Goal: Transaction & Acquisition: Purchase product/service

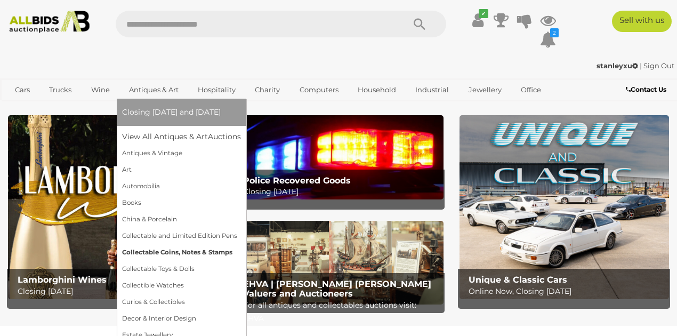
click at [141, 249] on link "Collectable Coins, Notes & Stamps" at bounding box center [181, 252] width 119 height 17
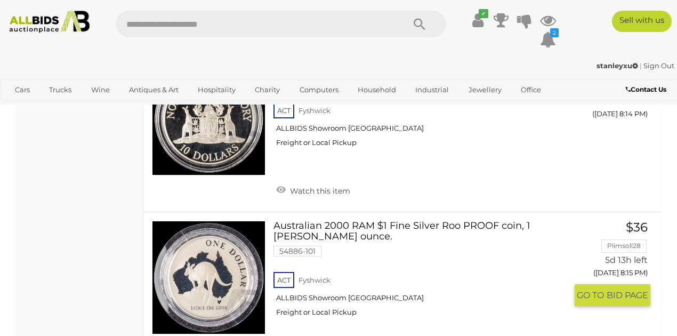
scroll to position [16700, 0]
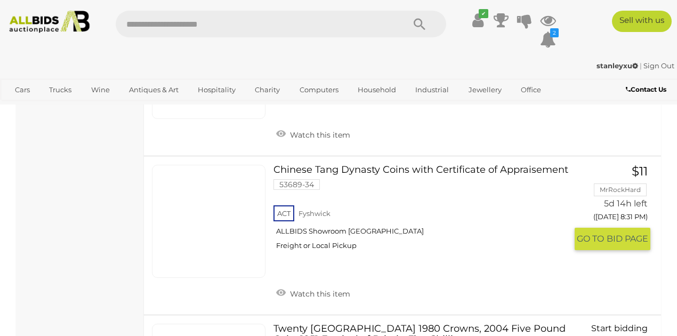
scroll to position [2288, 0]
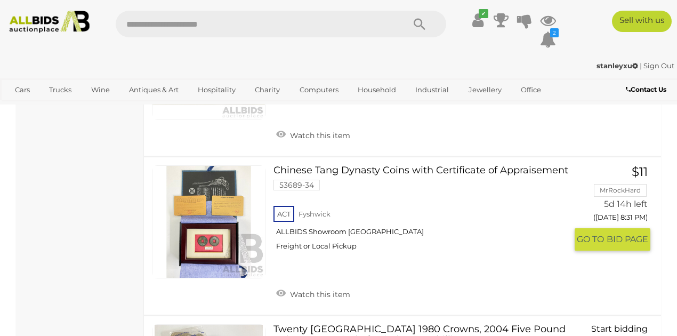
click at [215, 221] on link at bounding box center [209, 222] width 114 height 114
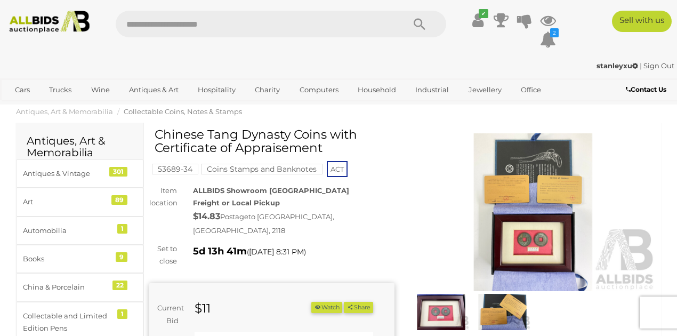
click at [431, 308] on img at bounding box center [441, 312] width 56 height 36
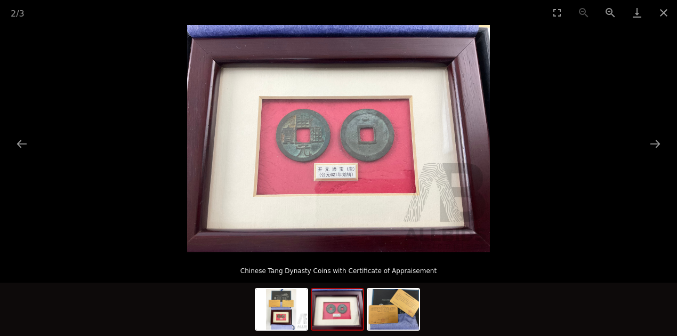
click at [341, 314] on img at bounding box center [337, 309] width 51 height 41
click at [389, 313] on img at bounding box center [393, 309] width 51 height 41
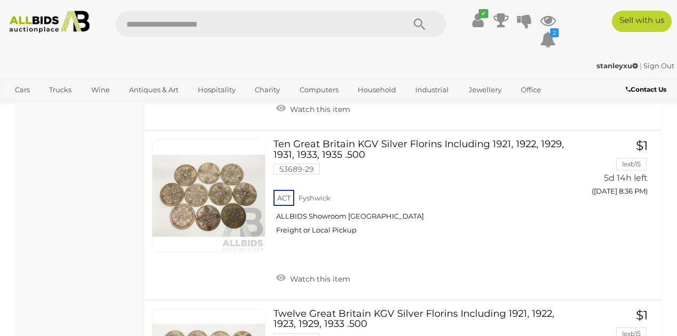
scroll to position [3157, 0]
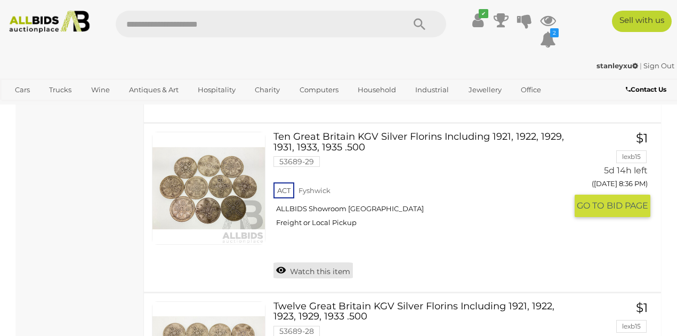
click at [283, 262] on link "Watch this item" at bounding box center [312, 270] width 79 height 16
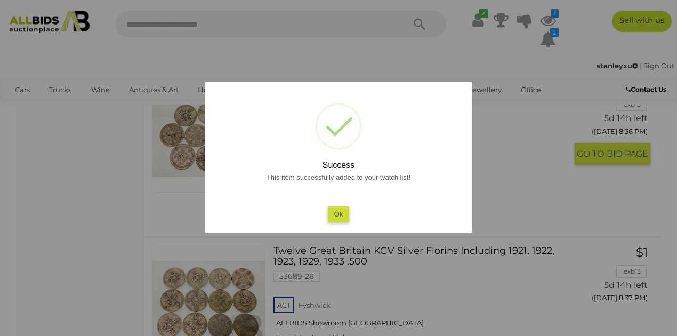
click at [344, 214] on button "Ok" at bounding box center [339, 213] width 22 height 15
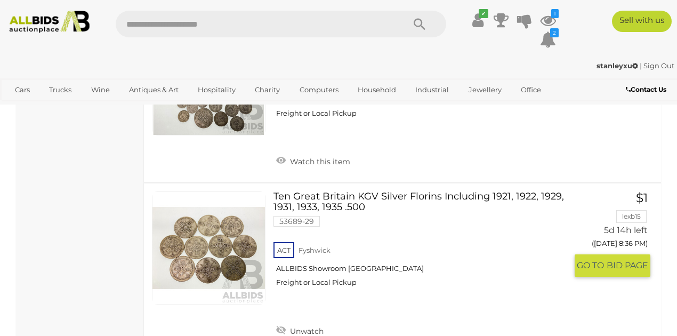
scroll to position [3015, 0]
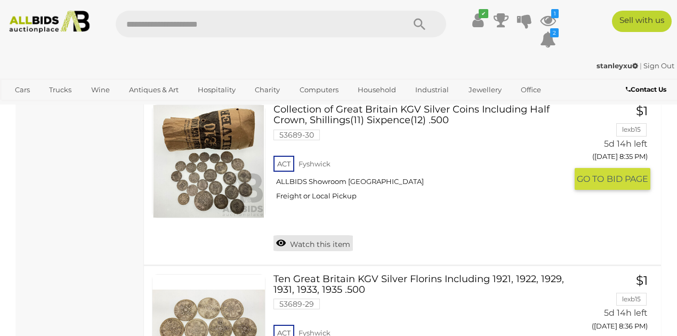
click at [309, 235] on link "Watch this item" at bounding box center [312, 243] width 79 height 16
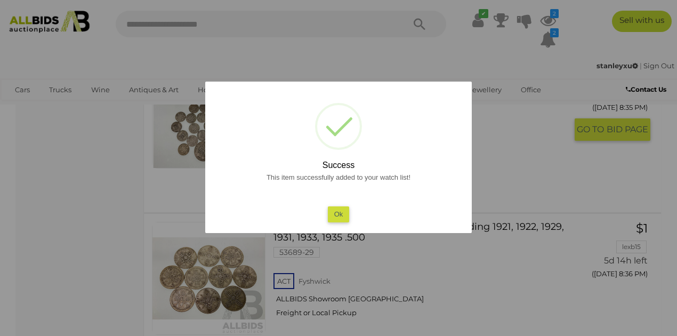
click at [338, 209] on button "Ok" at bounding box center [339, 213] width 22 height 15
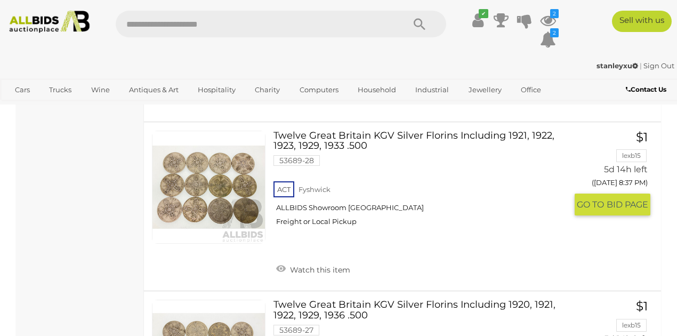
scroll to position [3335, 0]
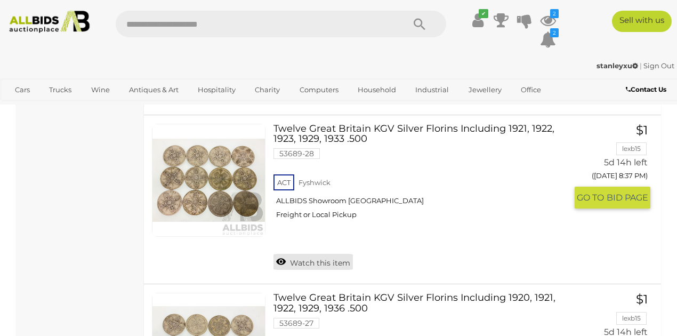
click at [313, 254] on link "Watch this item" at bounding box center [312, 262] width 79 height 16
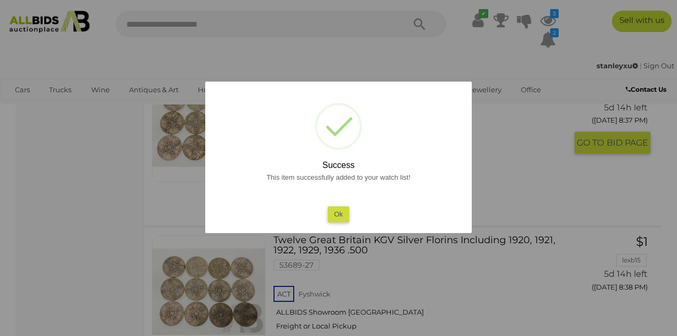
click at [332, 225] on div "? ! i Success This item successfully added to your watch list! Ok OK Cancel ×" at bounding box center [338, 157] width 266 height 151
click at [340, 219] on button "Ok" at bounding box center [339, 213] width 22 height 15
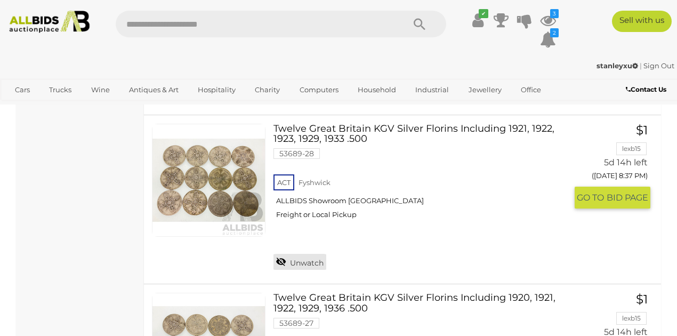
scroll to position [3477, 0]
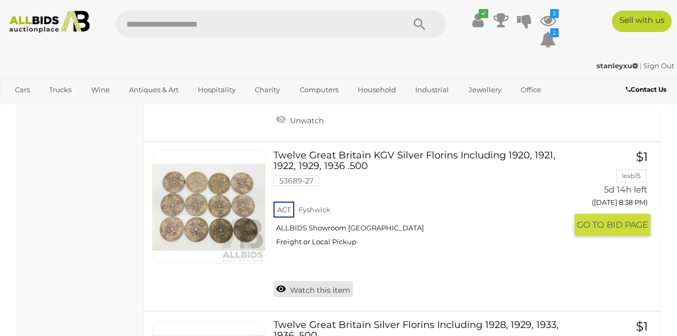
click at [305, 281] on link "Watch this item" at bounding box center [312, 289] width 79 height 16
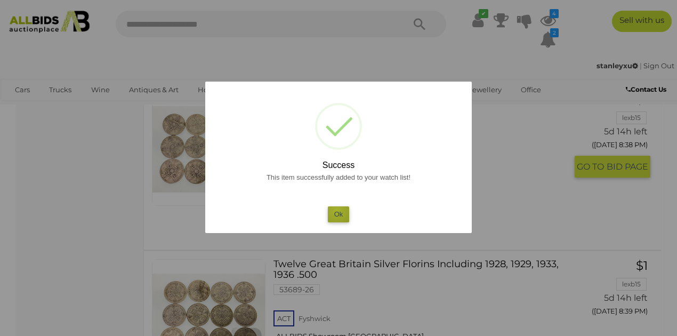
click at [336, 210] on button "Ok" at bounding box center [339, 213] width 22 height 15
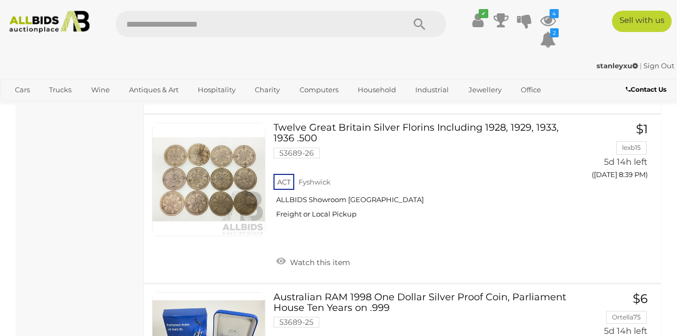
scroll to position [3690, 0]
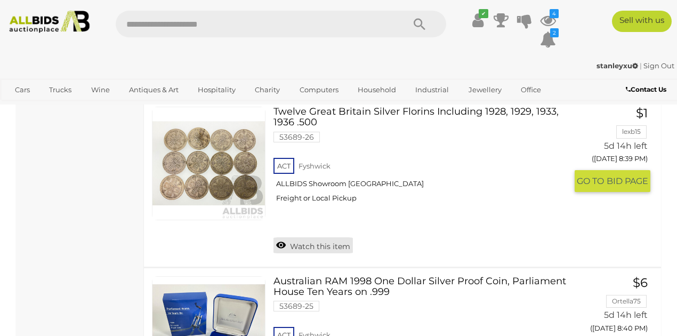
click at [312, 237] on link "Watch this item" at bounding box center [312, 245] width 79 height 16
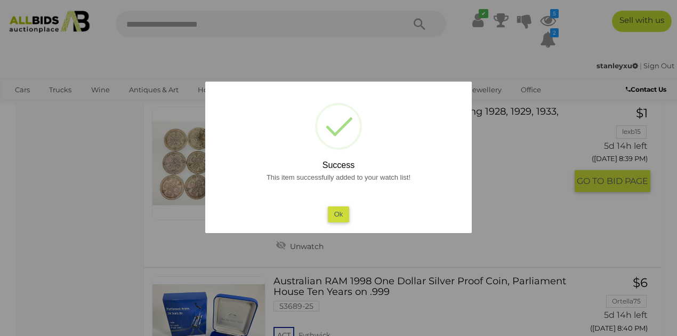
click at [340, 217] on button "Ok" at bounding box center [339, 213] width 22 height 15
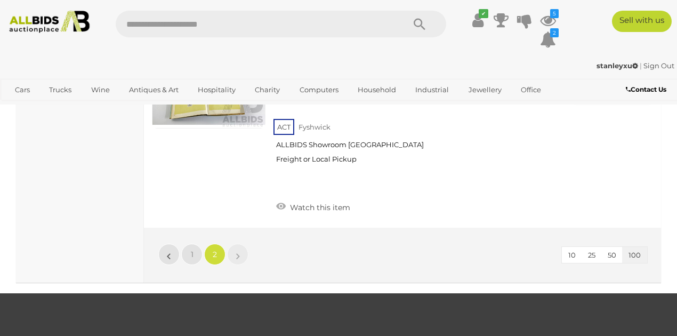
scroll to position [4543, 0]
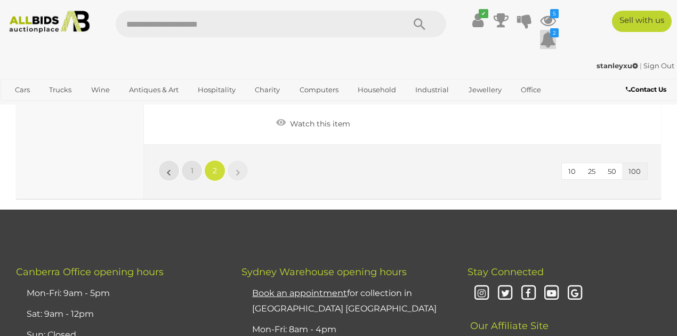
click at [549, 41] on icon at bounding box center [548, 39] width 16 height 19
